Goal: Entertainment & Leisure: Consume media (video, audio)

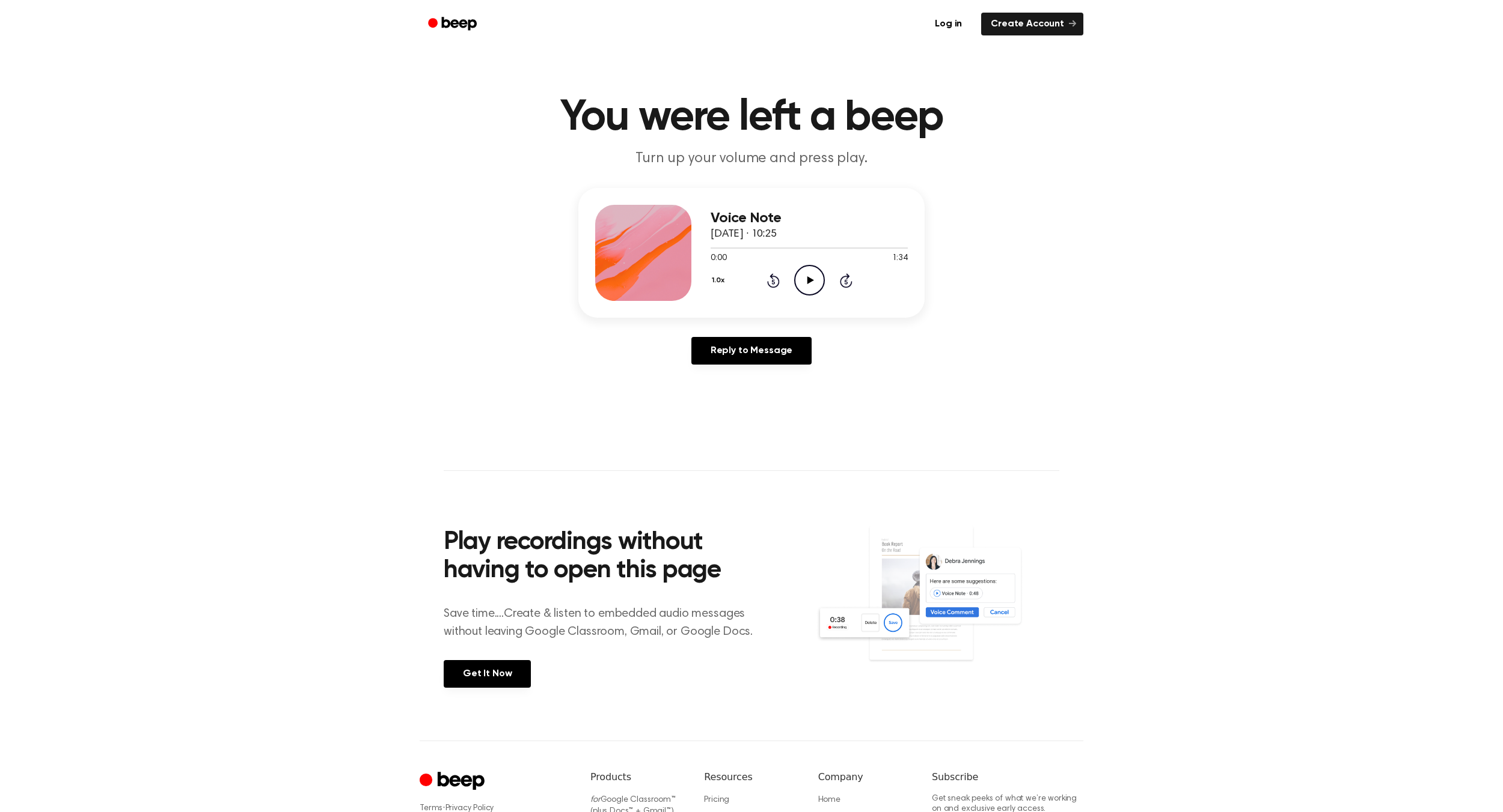
click at [812, 276] on icon "Play Audio" at bounding box center [809, 280] width 31 height 31
click at [801, 278] on icon "Play Audio" at bounding box center [809, 280] width 31 height 31
click at [800, 280] on icon "Play Audio" at bounding box center [809, 280] width 31 height 31
